Goal: Task Accomplishment & Management: Use online tool/utility

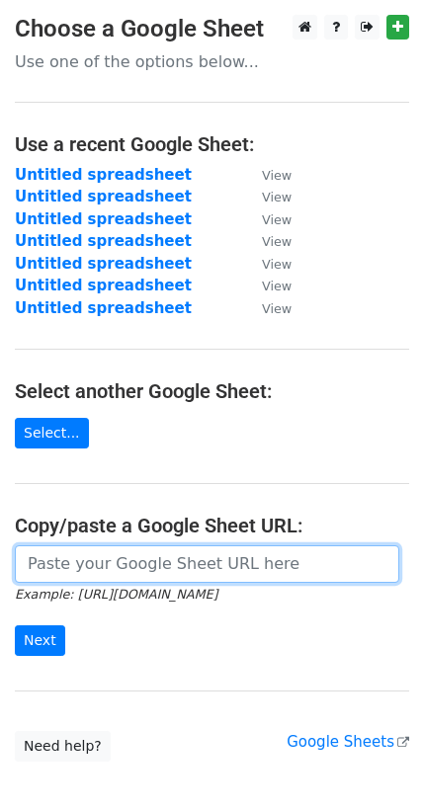
click at [83, 549] on input "url" at bounding box center [207, 564] width 384 height 38
paste input "[URL][DOMAIN_NAME]"
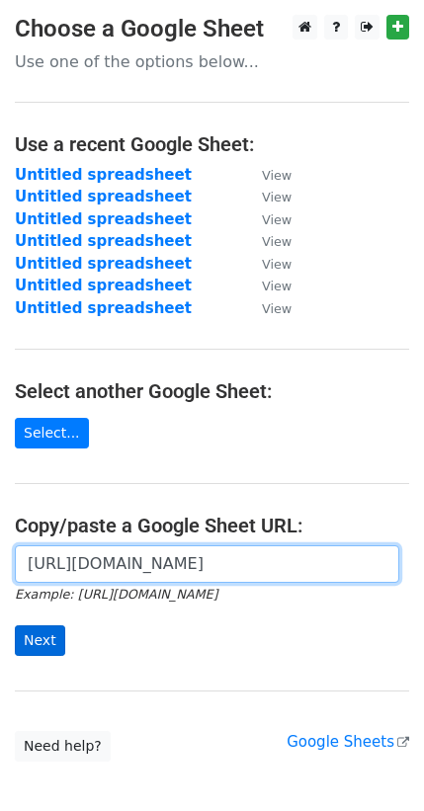
type input "[URL][DOMAIN_NAME]"
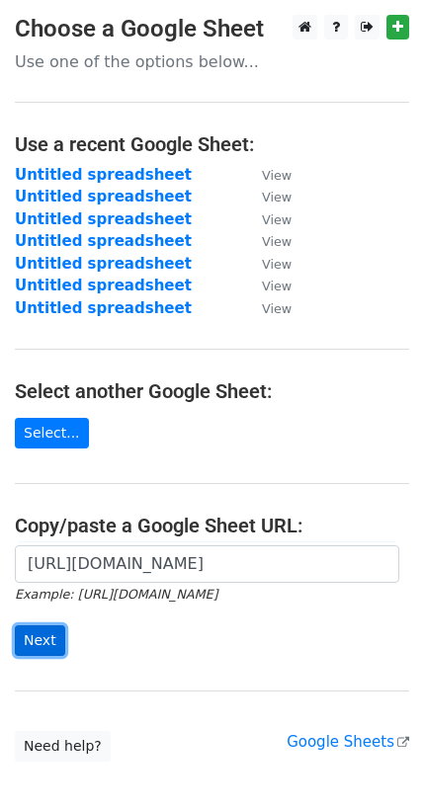
click at [32, 625] on input "Next" at bounding box center [40, 640] width 50 height 31
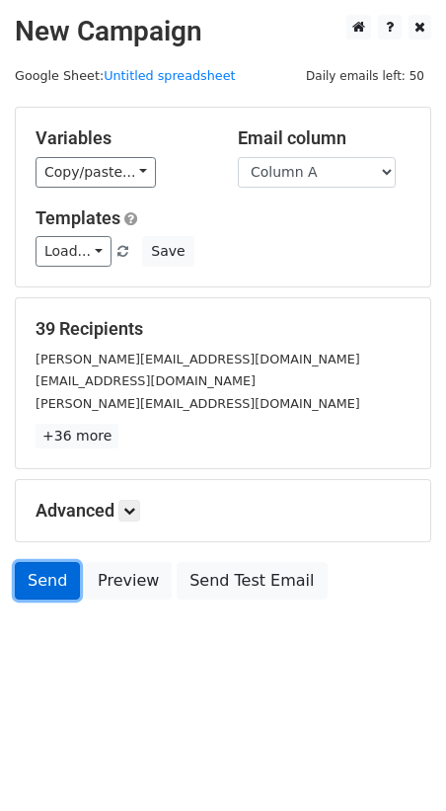
click at [43, 562] on link "Send" at bounding box center [47, 581] width 65 height 38
